Goal: Check status: Check status

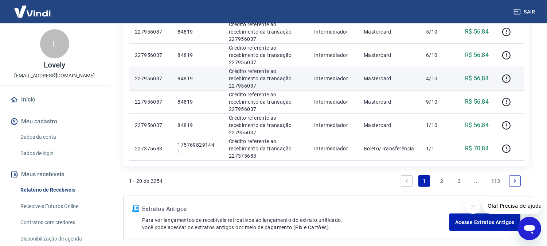
scroll to position [513, 0]
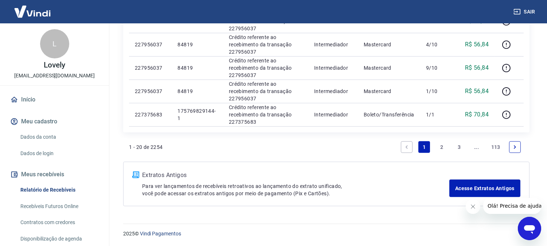
click at [446, 148] on link "2" at bounding box center [442, 147] width 12 height 12
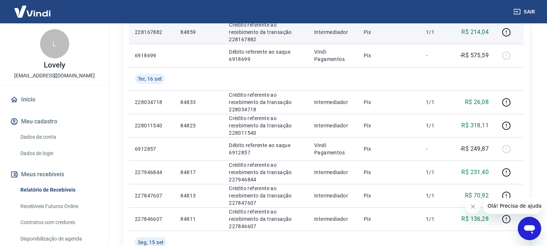
scroll to position [202, 0]
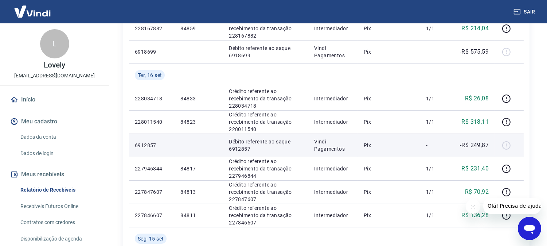
click at [486, 146] on p "-R$ 249,87" at bounding box center [474, 145] width 29 height 9
click at [484, 146] on p "-R$ 249,87" at bounding box center [474, 145] width 29 height 9
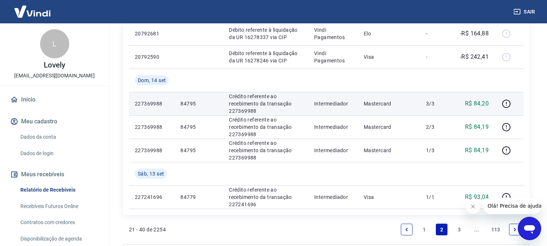
scroll to position [630, 0]
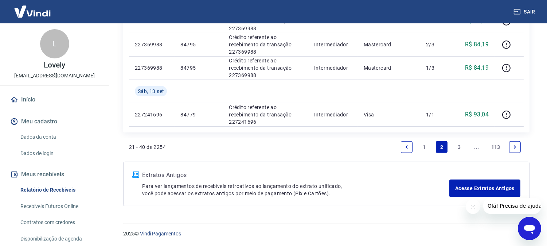
click at [427, 147] on link "1" at bounding box center [425, 147] width 12 height 12
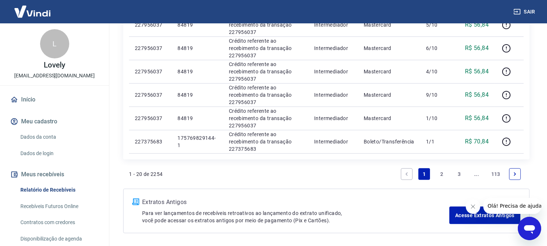
scroll to position [513, 0]
